Goal: Information Seeking & Learning: Learn about a topic

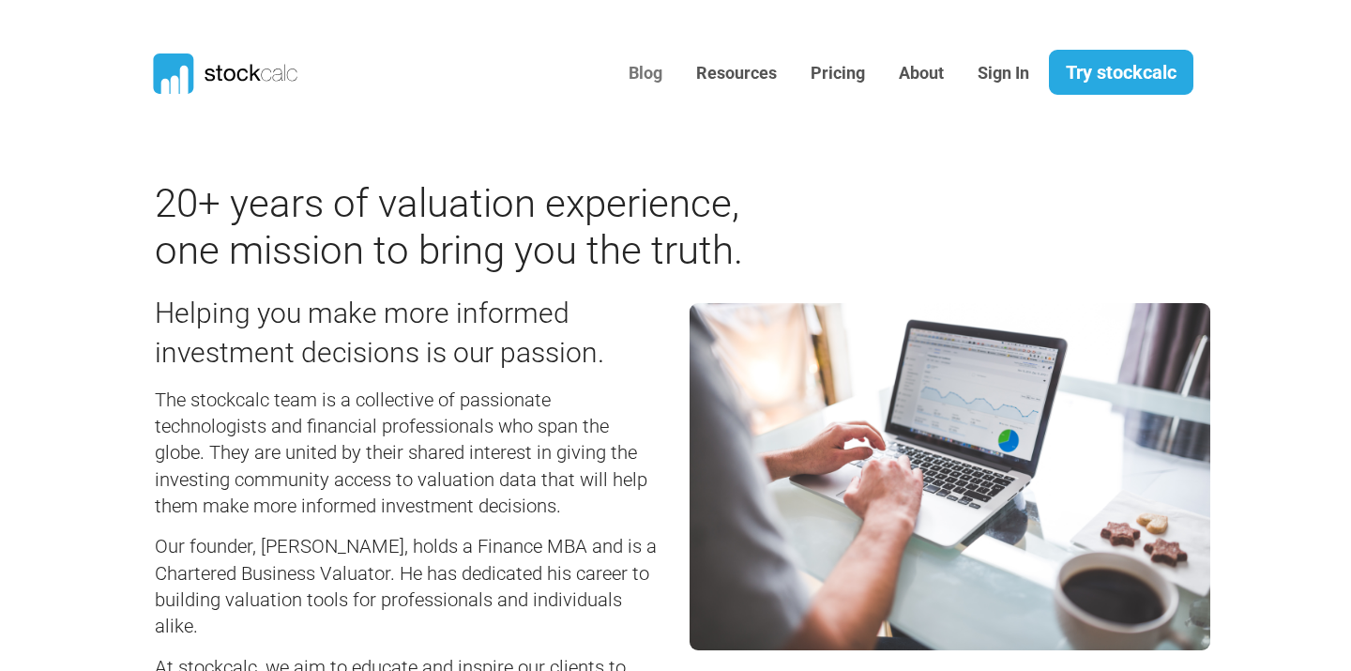
click at [653, 70] on link "Blog" at bounding box center [646, 74] width 62 height 46
click at [1128, 74] on link "Try stockcalc" at bounding box center [1121, 72] width 144 height 45
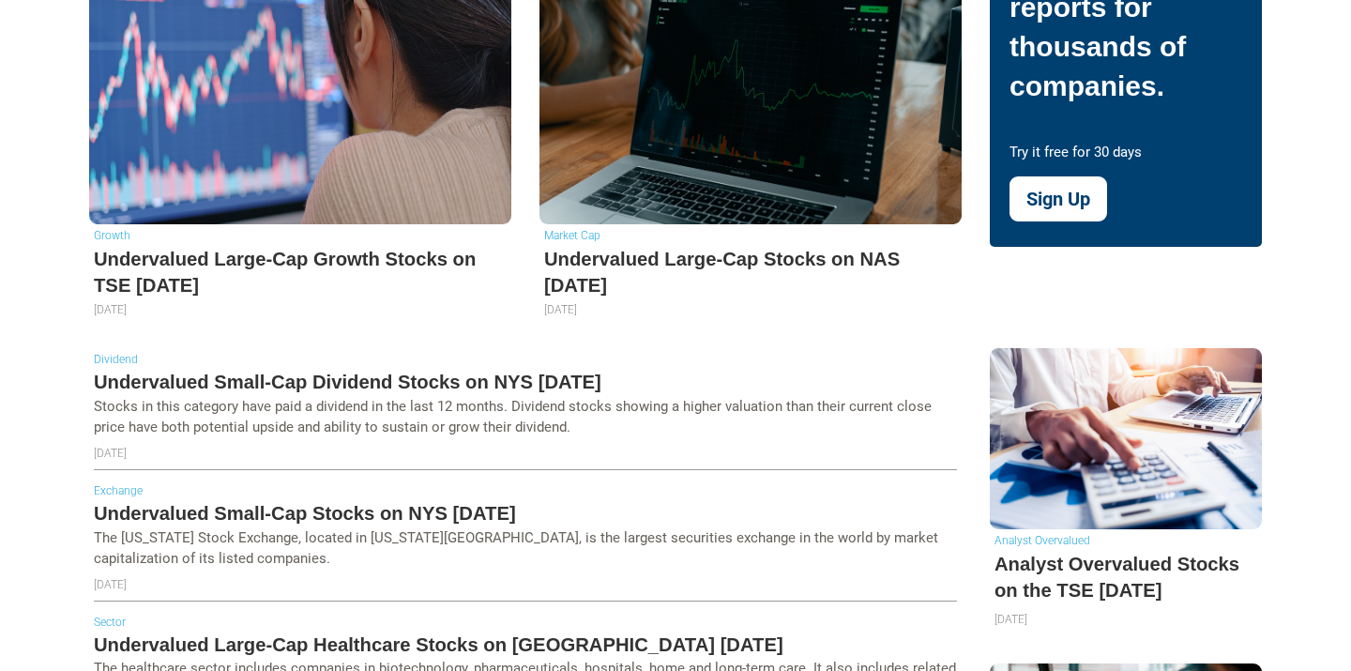
scroll to position [730, 0]
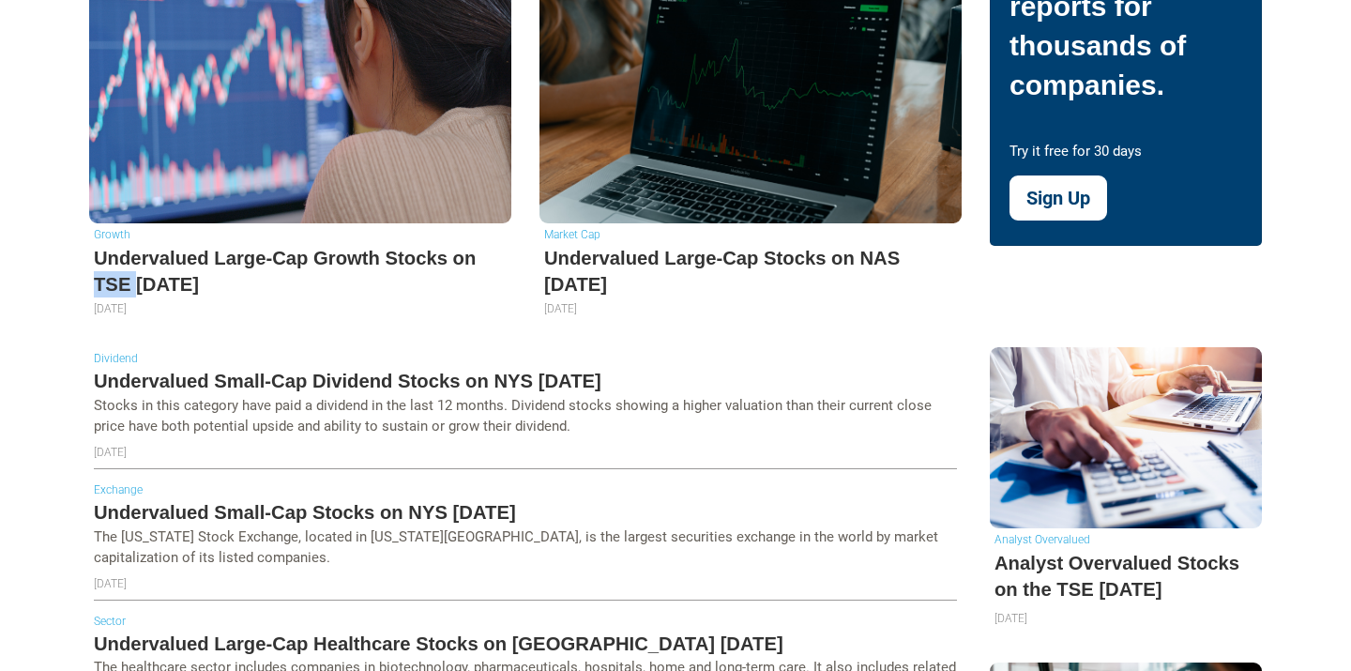
drag, startPoint x: 85, startPoint y: 255, endPoint x: 134, endPoint y: 247, distance: 49.5
click at [134, 247] on div "Growth Undervalued Large-Cap Growth Stocks on TSE [DATE] [DATE]" at bounding box center [300, 144] width 450 height 405
click at [225, 245] on h5 "Undervalued Large-Cap Growth Stocks on TSE [DATE]" at bounding box center [300, 271] width 413 height 53
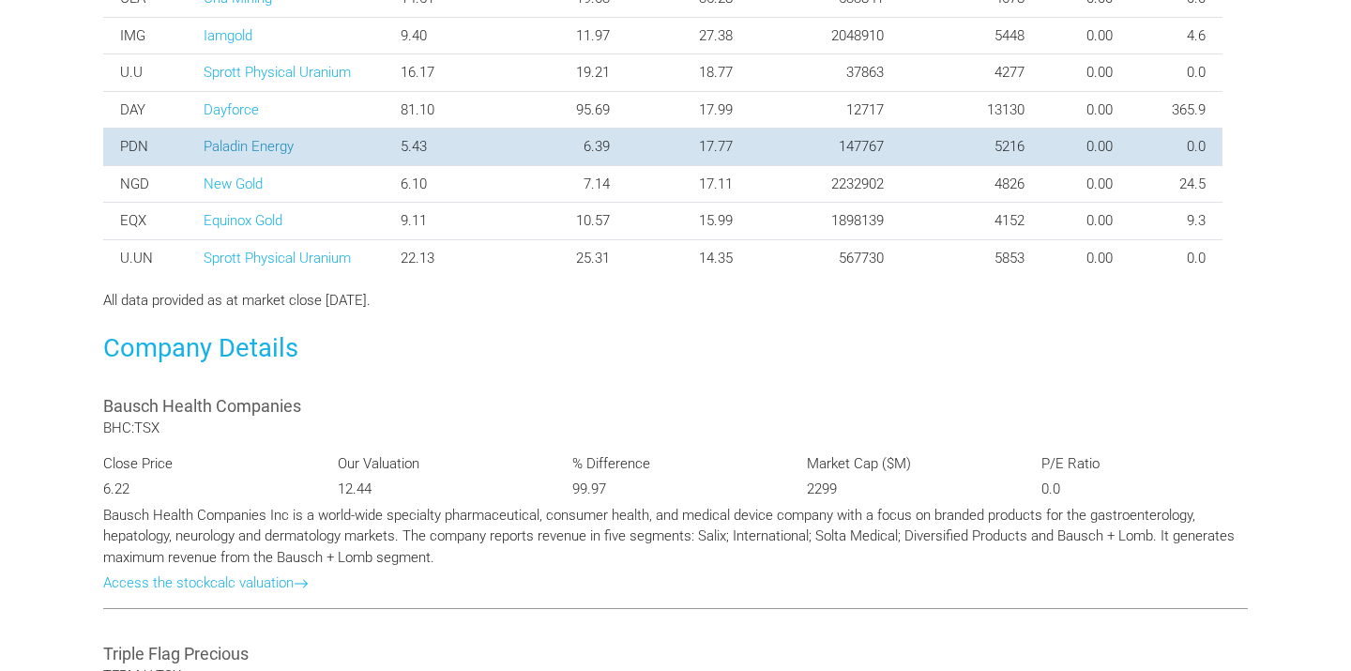
scroll to position [979, 0]
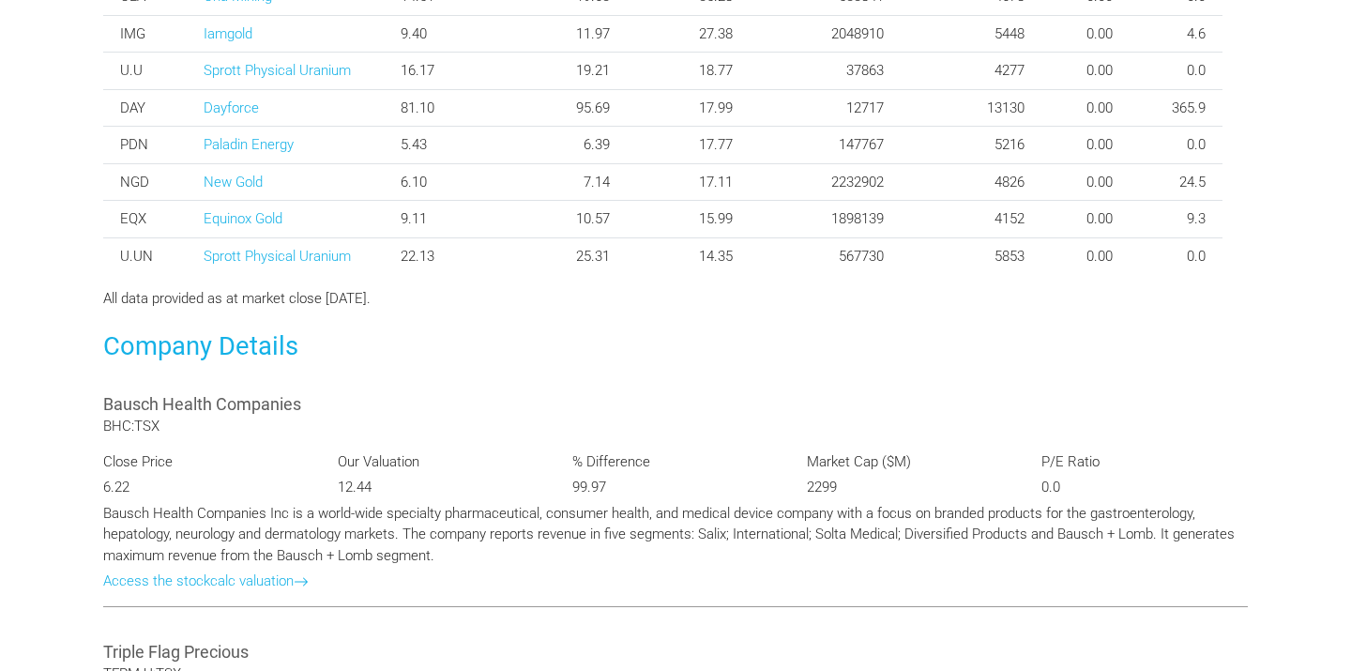
drag, startPoint x: 421, startPoint y: 299, endPoint x: 78, endPoint y: 270, distance: 344.6
click at [313, 311] on div "Company Details" at bounding box center [675, 342] width 1173 height 64
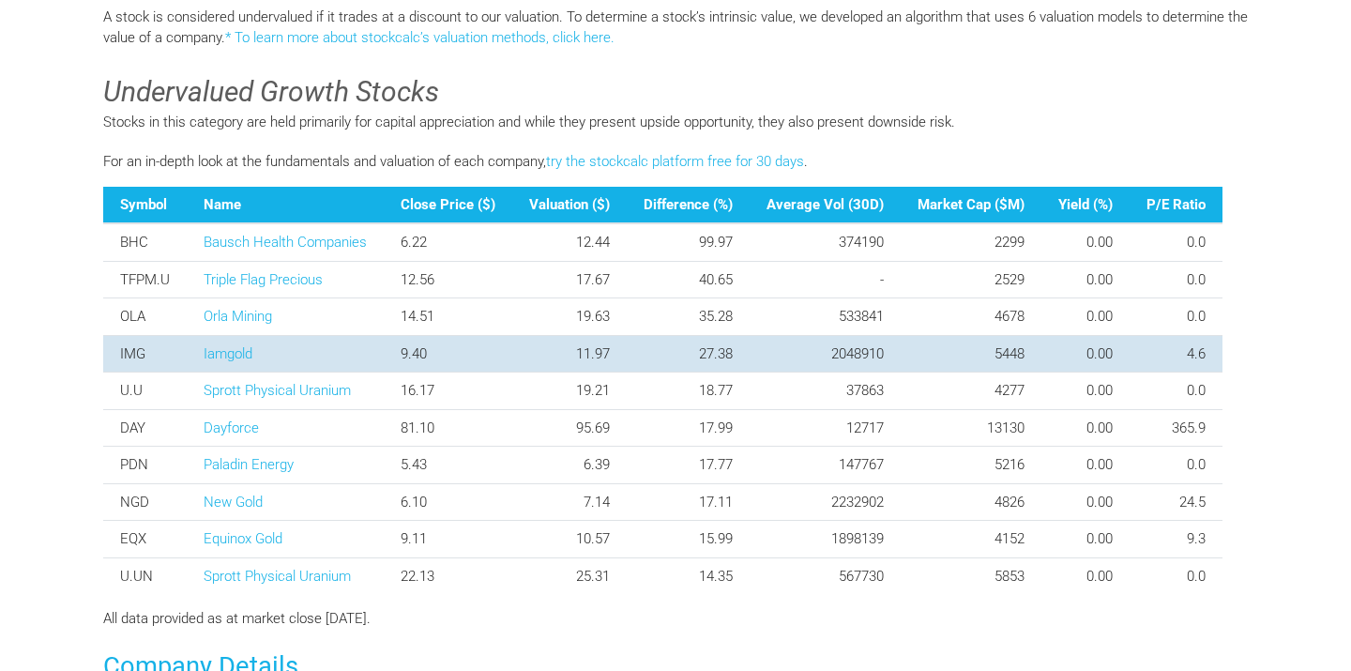
scroll to position [661, 0]
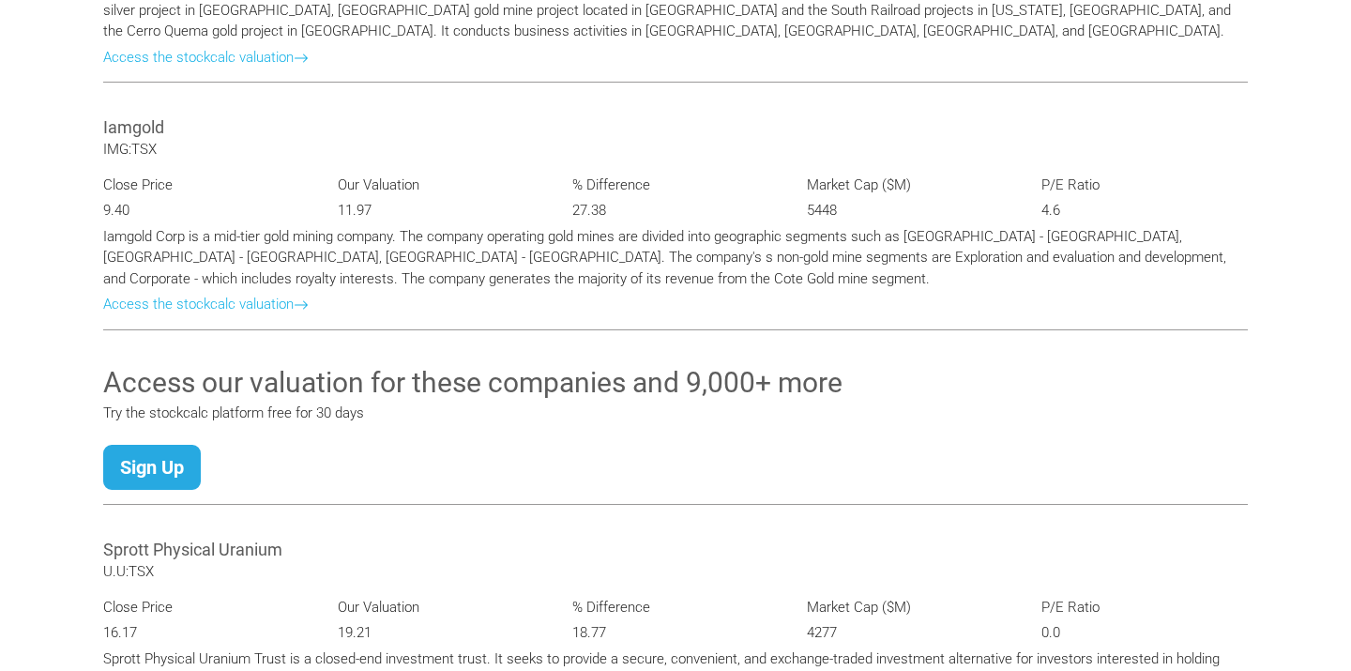
scroll to position [1937, 0]
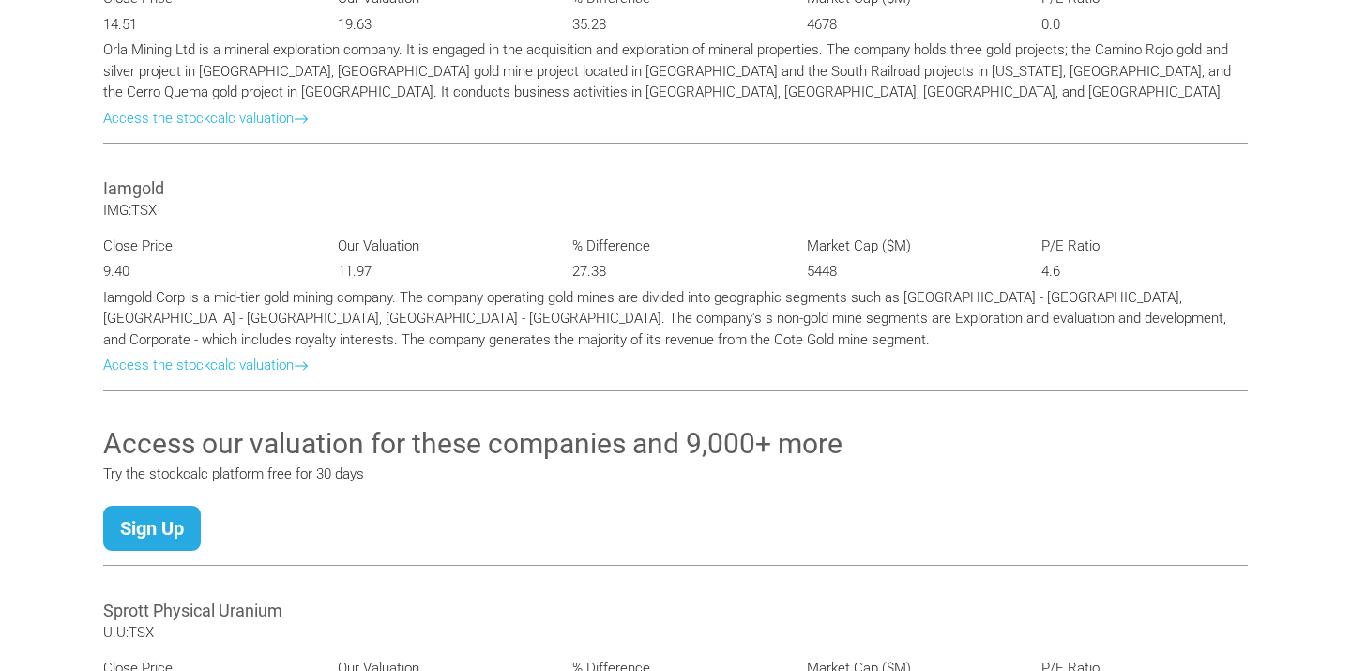
click at [53, 245] on html "Blog Resources Pricing About" at bounding box center [675, 300] width 1351 height 4474
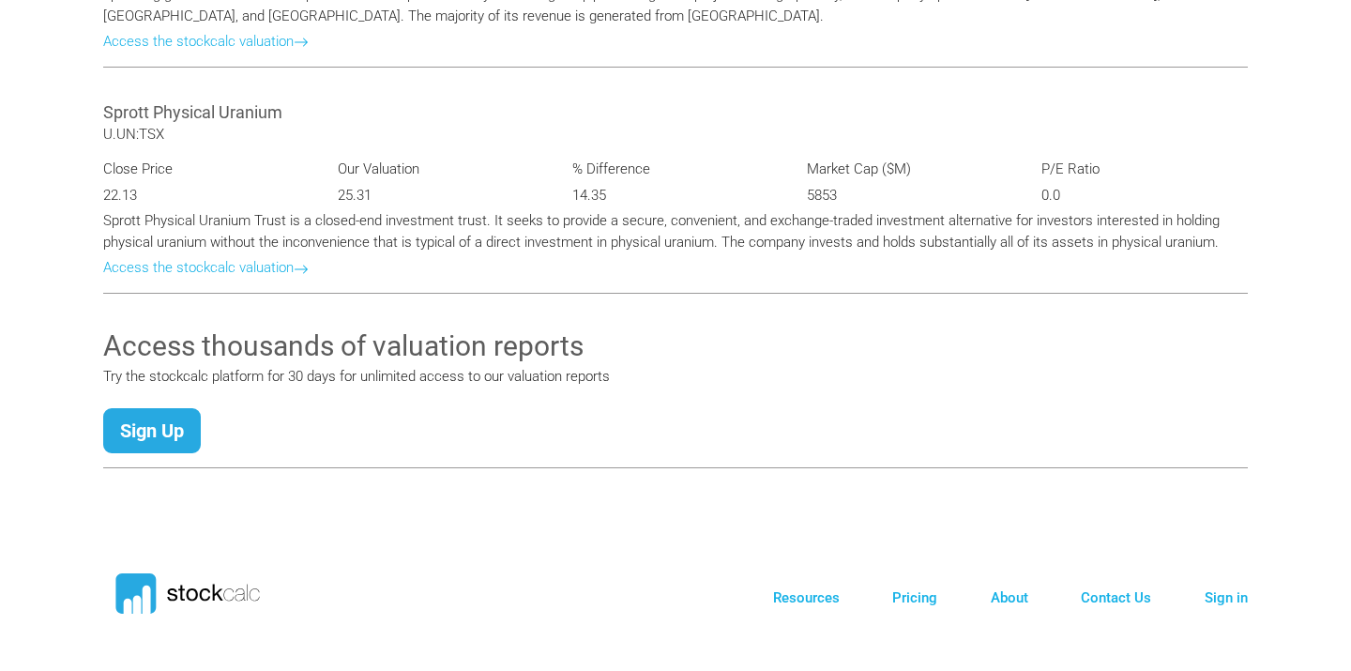
scroll to position [3760, 0]
